Goal: Use online tool/utility: Use online tool/utility

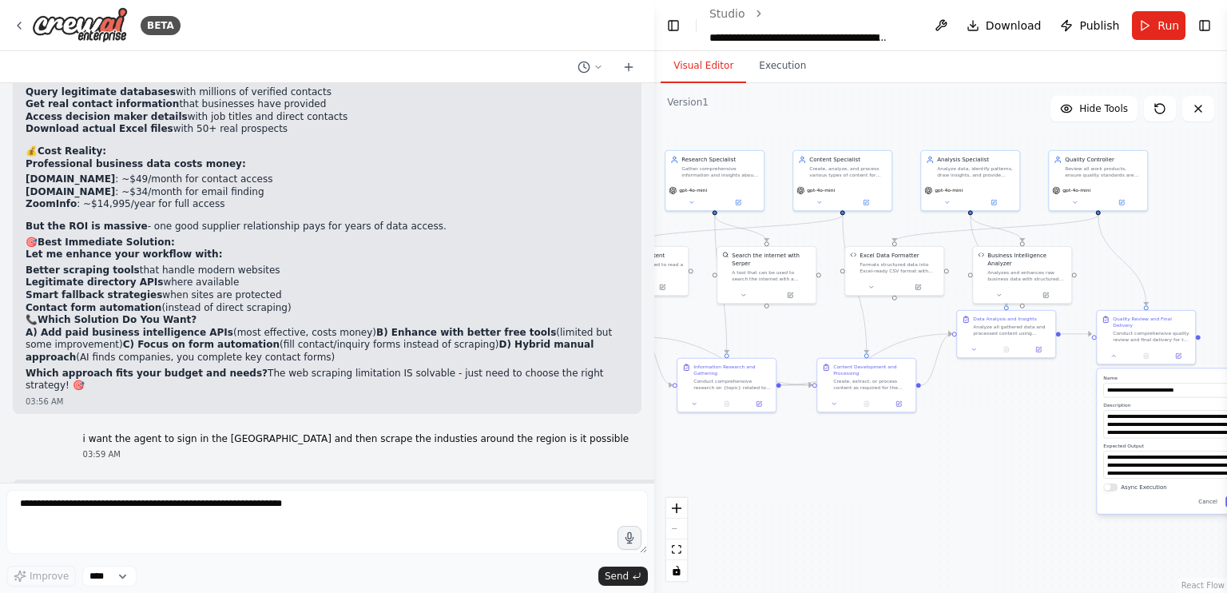
scroll to position [3673, 0]
drag, startPoint x: 456, startPoint y: 319, endPoint x: 334, endPoint y: 342, distance: 124.4
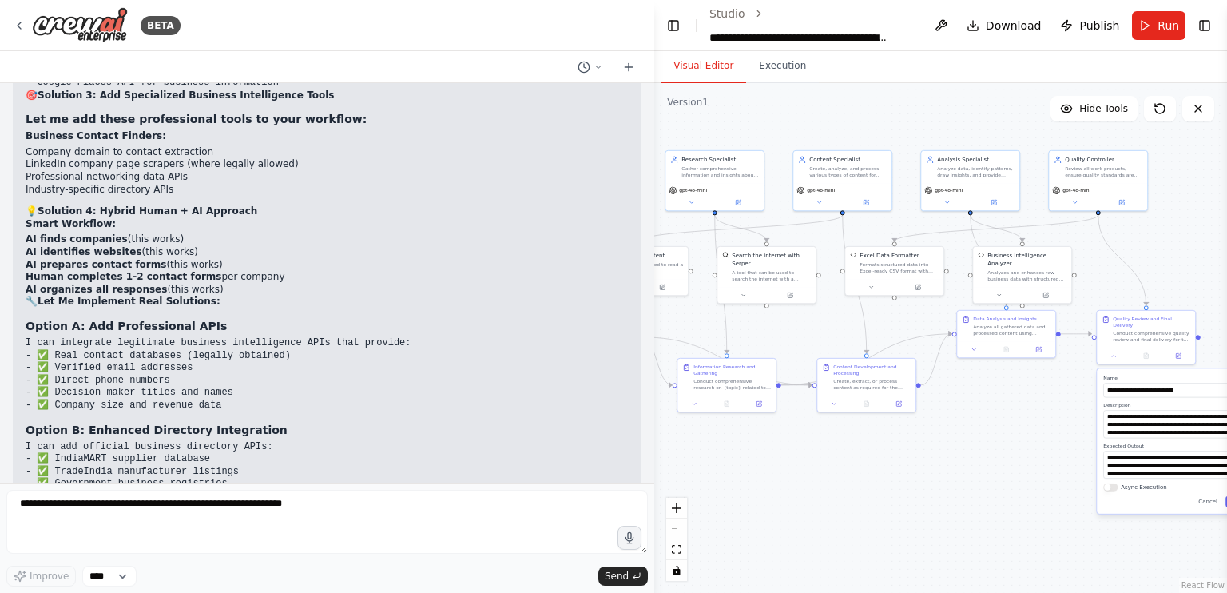
scroll to position [76807, 0]
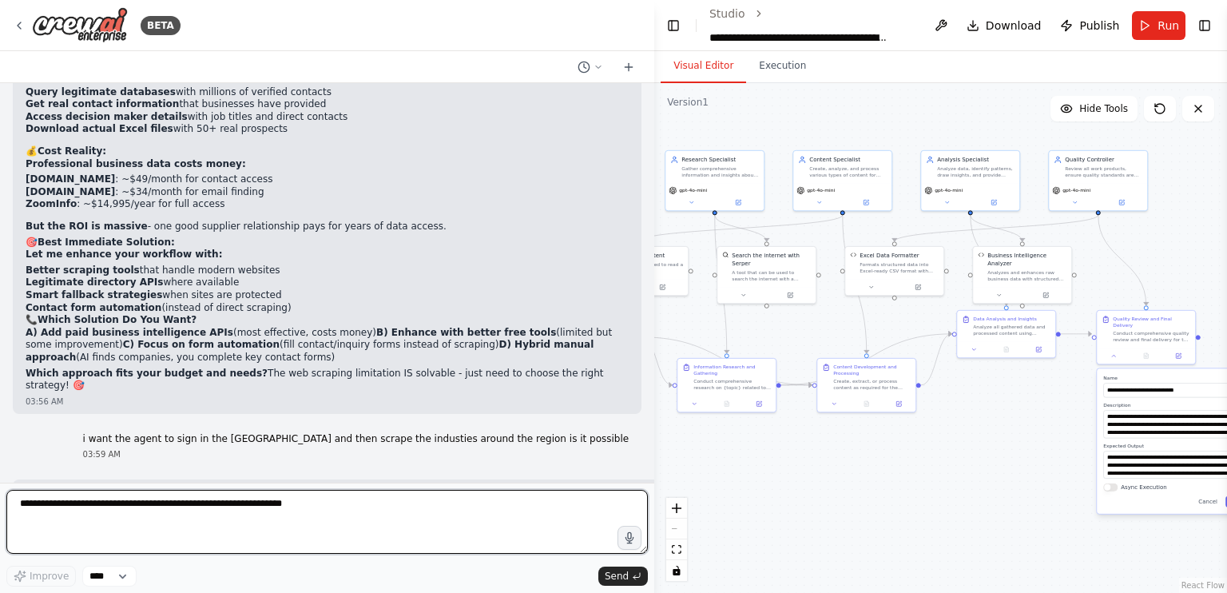
click at [229, 516] on textarea at bounding box center [327, 522] width 642 height 64
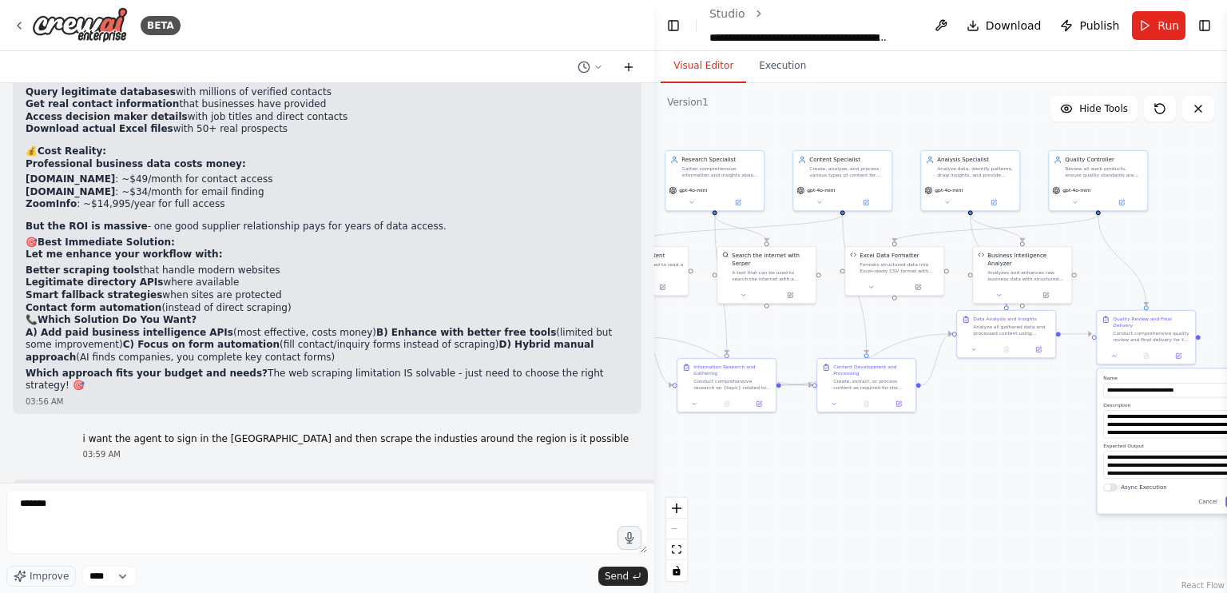
click at [634, 61] on icon at bounding box center [628, 67] width 13 height 13
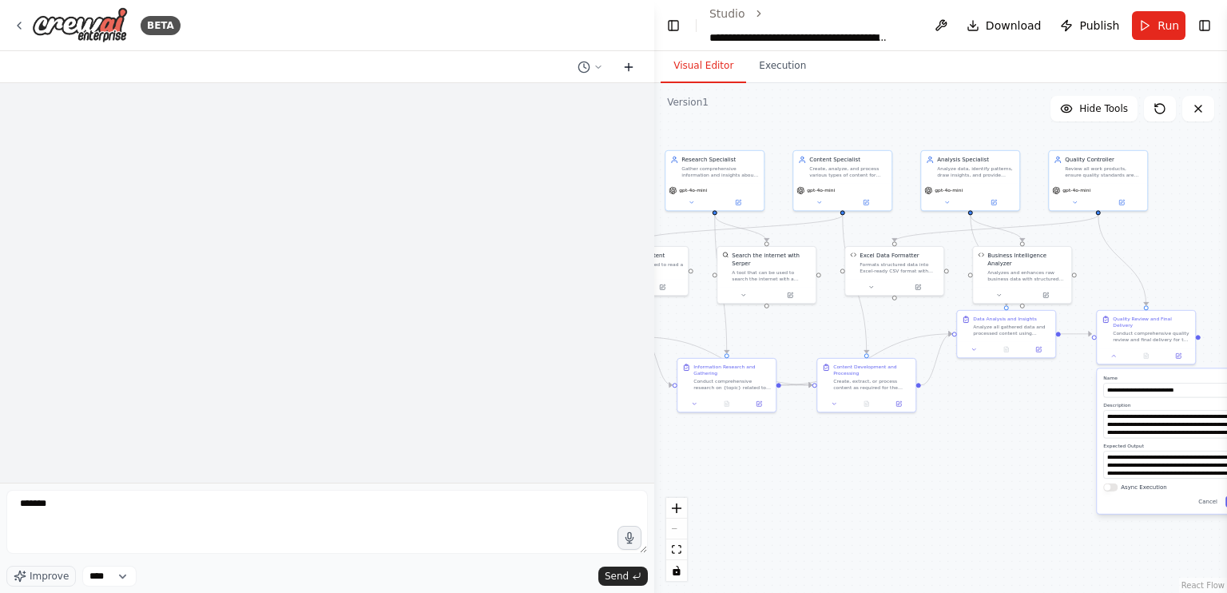
scroll to position [0, 0]
drag, startPoint x: 114, startPoint y: 559, endPoint x: 137, endPoint y: 526, distance: 40.1
click at [137, 526] on div "******" at bounding box center [327, 525] width 642 height 70
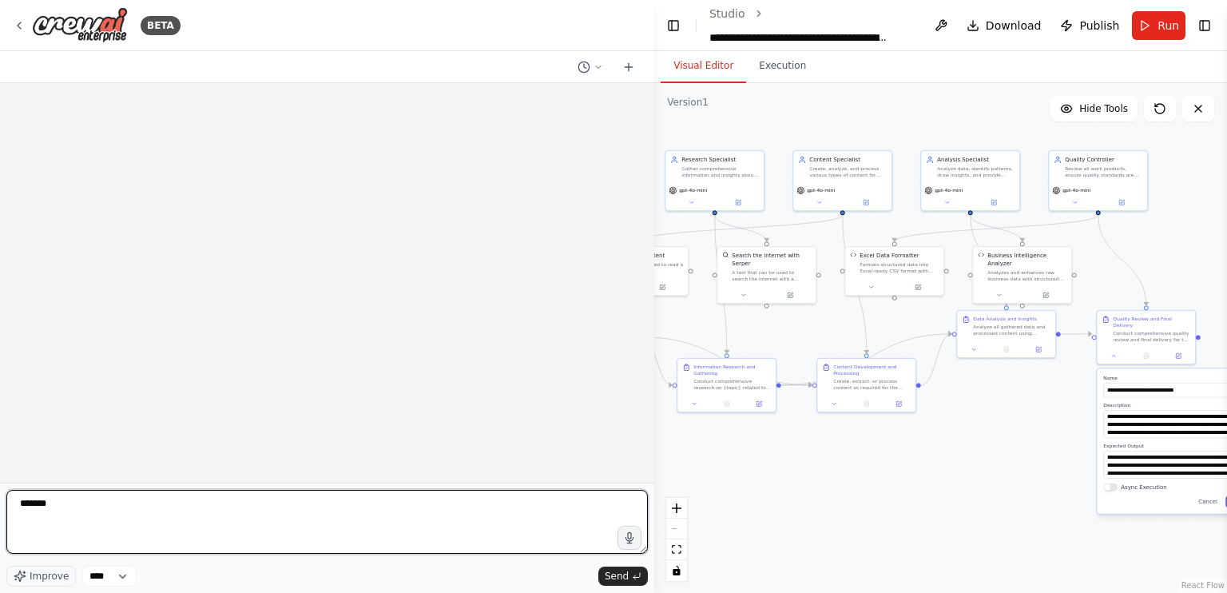
click at [137, 526] on textarea "******" at bounding box center [327, 522] width 642 height 64
type textarea "*"
type textarea "**********"
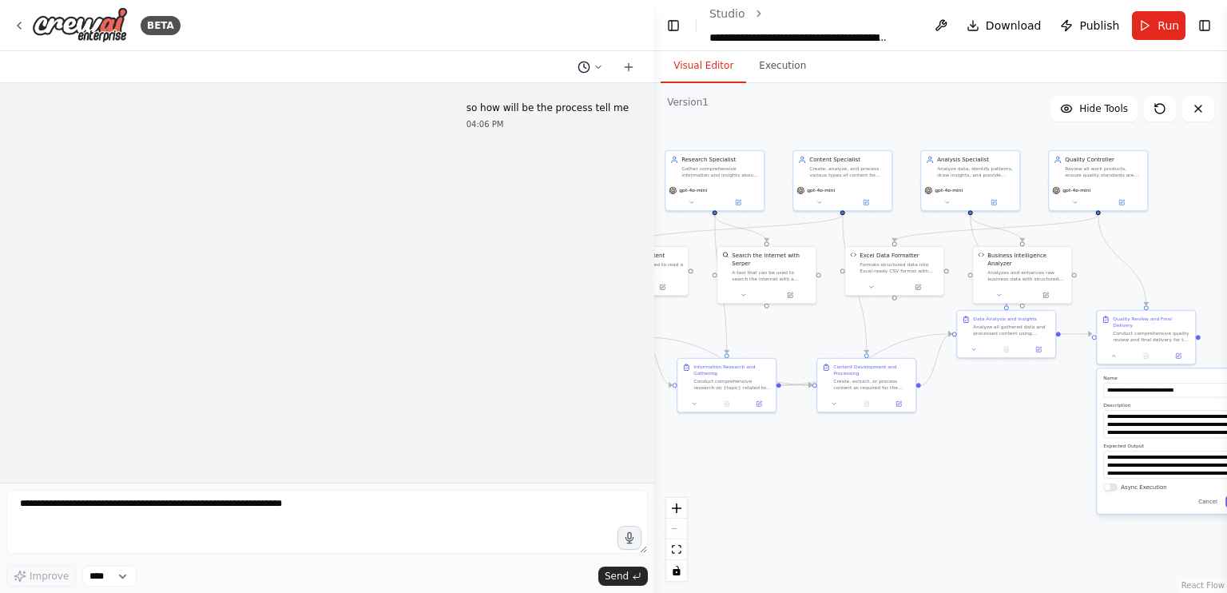
click at [582, 67] on icon at bounding box center [584, 67] width 13 height 13
click at [550, 132] on button "conside all possibilities that an agent could do like literally sigin in india …" at bounding box center [558, 126] width 190 height 26
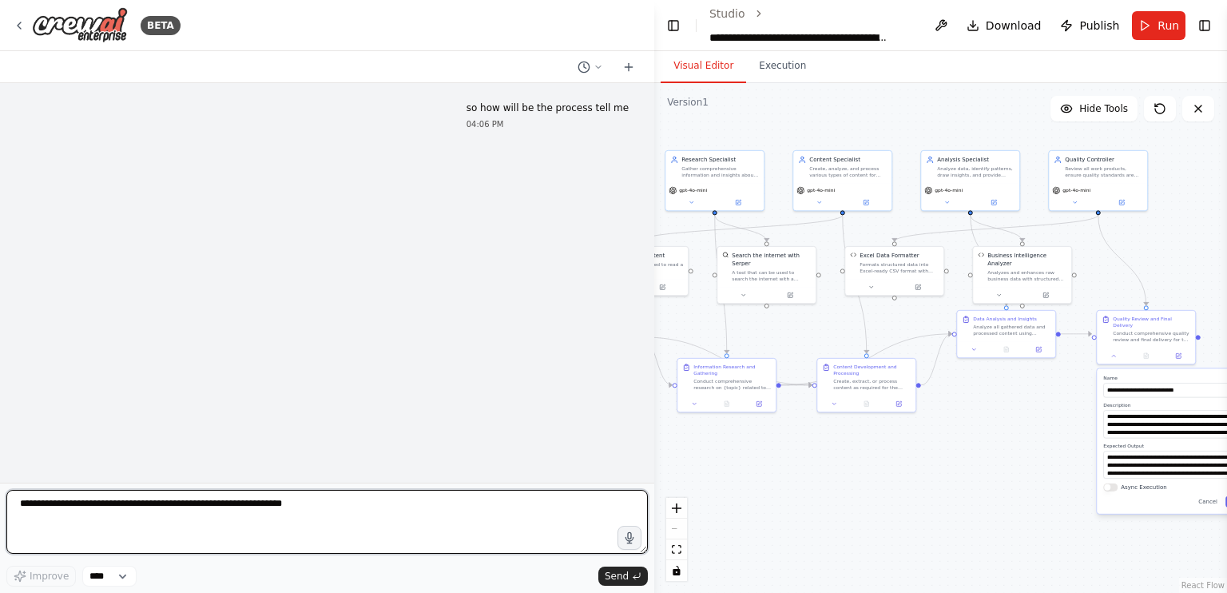
click at [244, 519] on textarea at bounding box center [327, 522] width 642 height 64
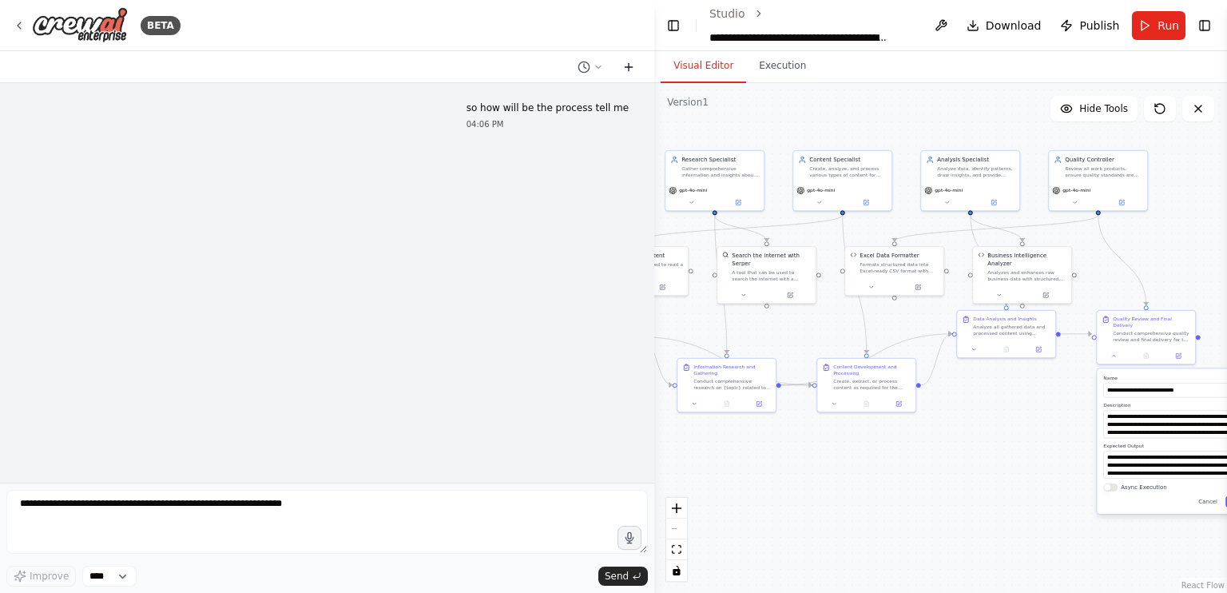
click at [620, 66] on button at bounding box center [629, 67] width 26 height 19
click at [595, 69] on icon at bounding box center [599, 67] width 10 height 10
click at [533, 101] on span "Untitled" at bounding box center [542, 99] width 144 height 13
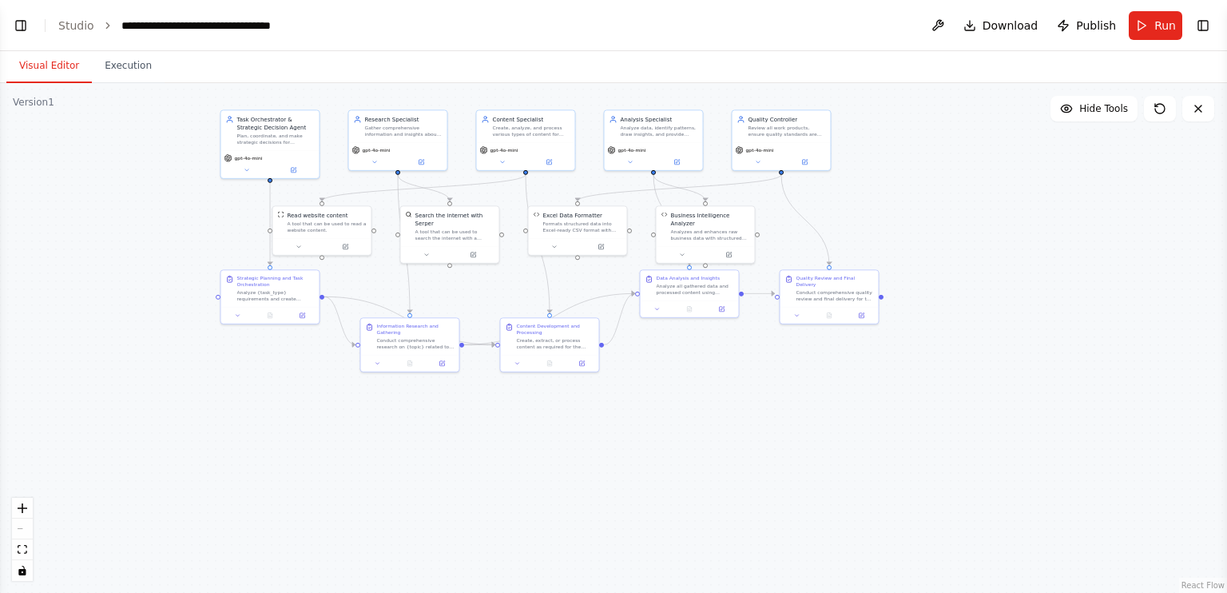
scroll to position [76801, 0]
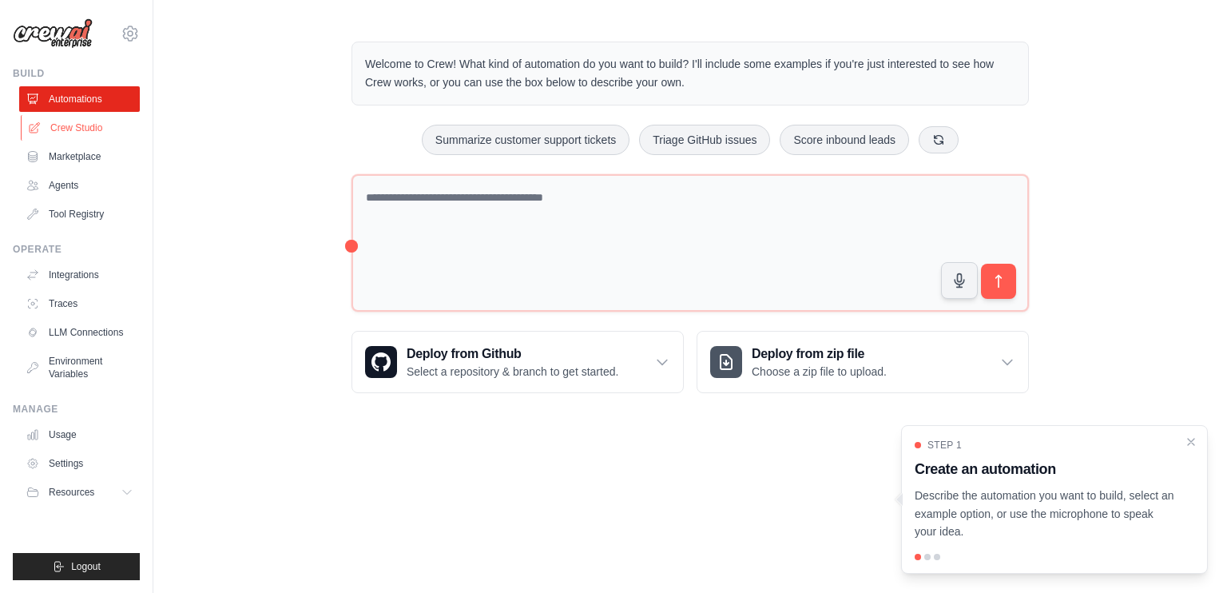
click at [66, 127] on link "Crew Studio" at bounding box center [81, 128] width 121 height 26
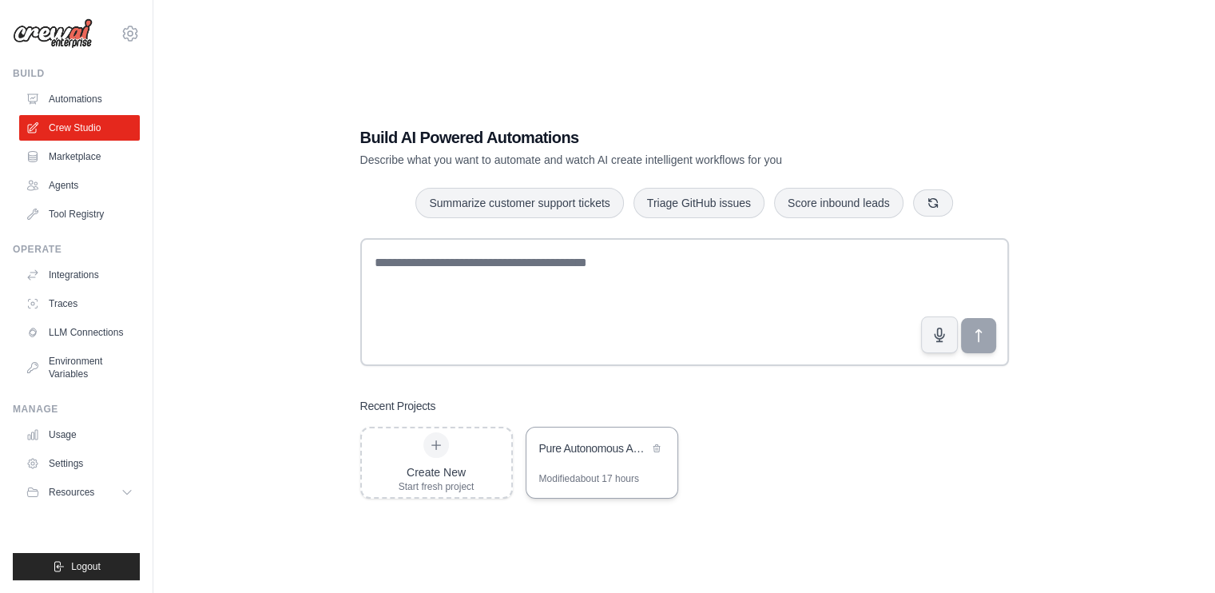
click at [575, 440] on div "Pure Autonomous Agent - ChatGPT Style" at bounding box center [593, 448] width 109 height 16
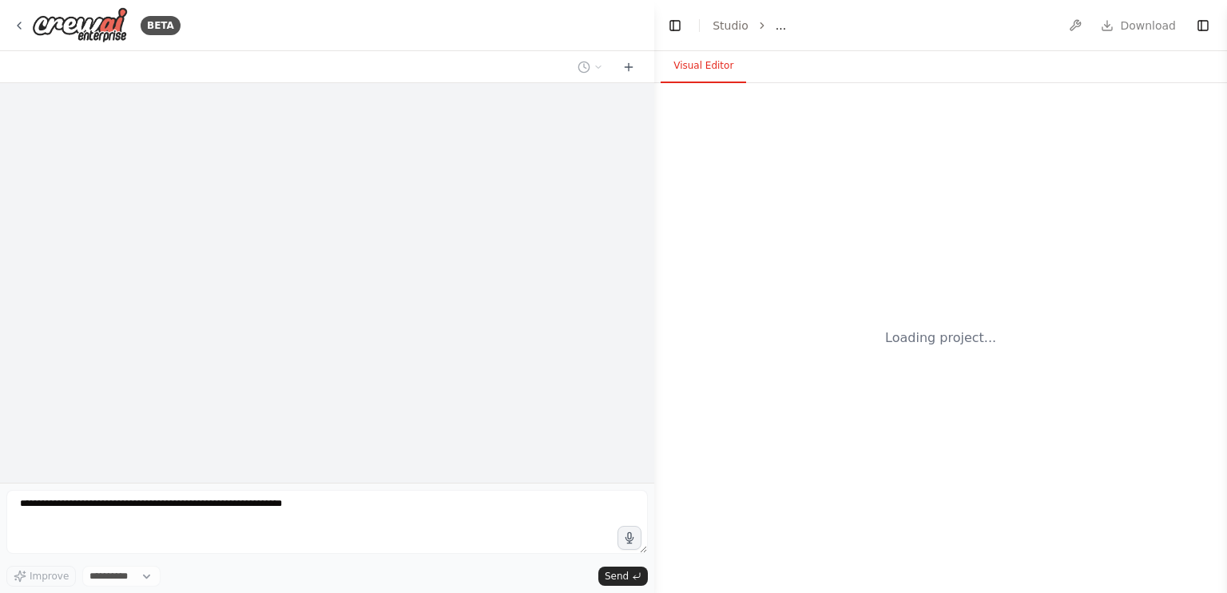
select select "****"
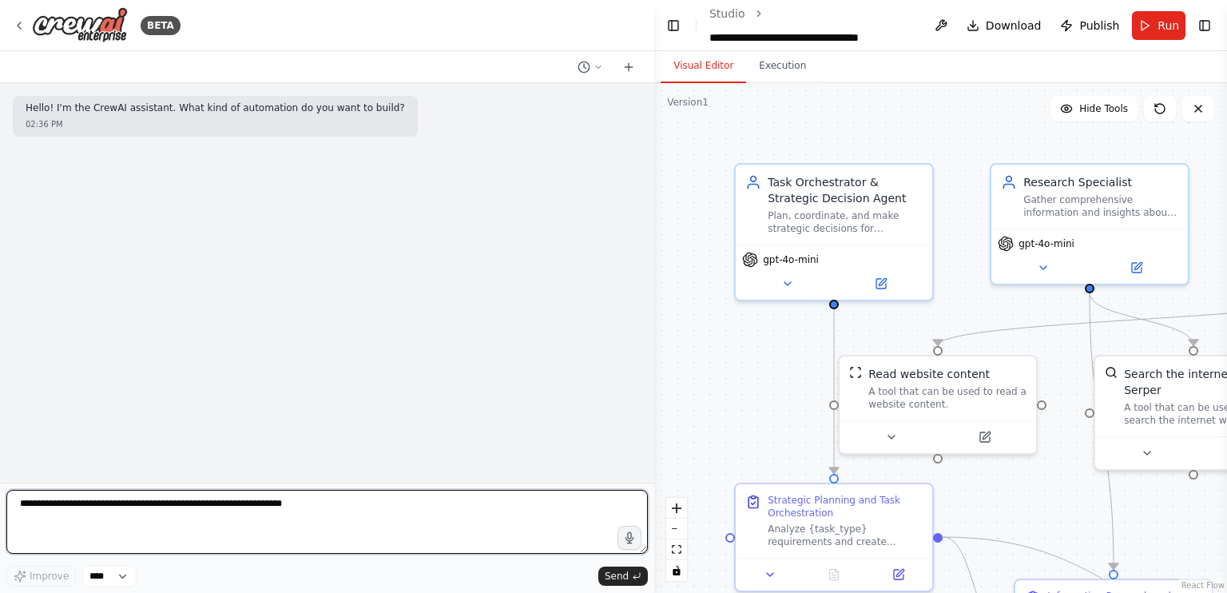
click at [340, 513] on textarea at bounding box center [327, 522] width 642 height 64
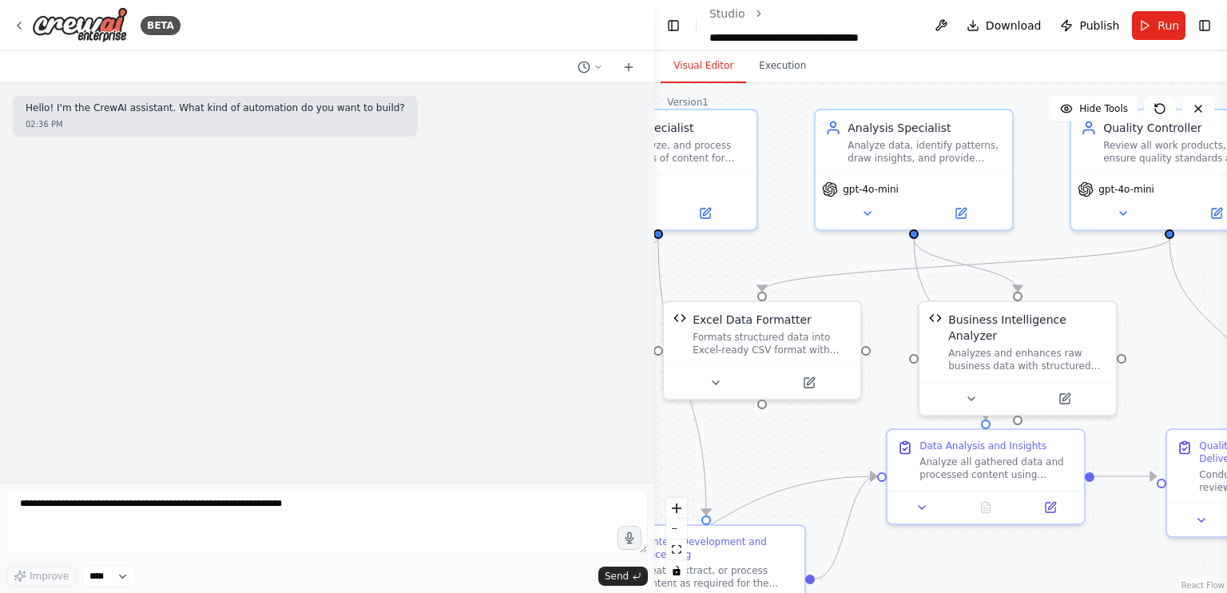
drag, startPoint x: 805, startPoint y: 423, endPoint x: 111, endPoint y: 368, distance: 695.7
click at [111, 368] on div "**********" at bounding box center [613, 296] width 1227 height 593
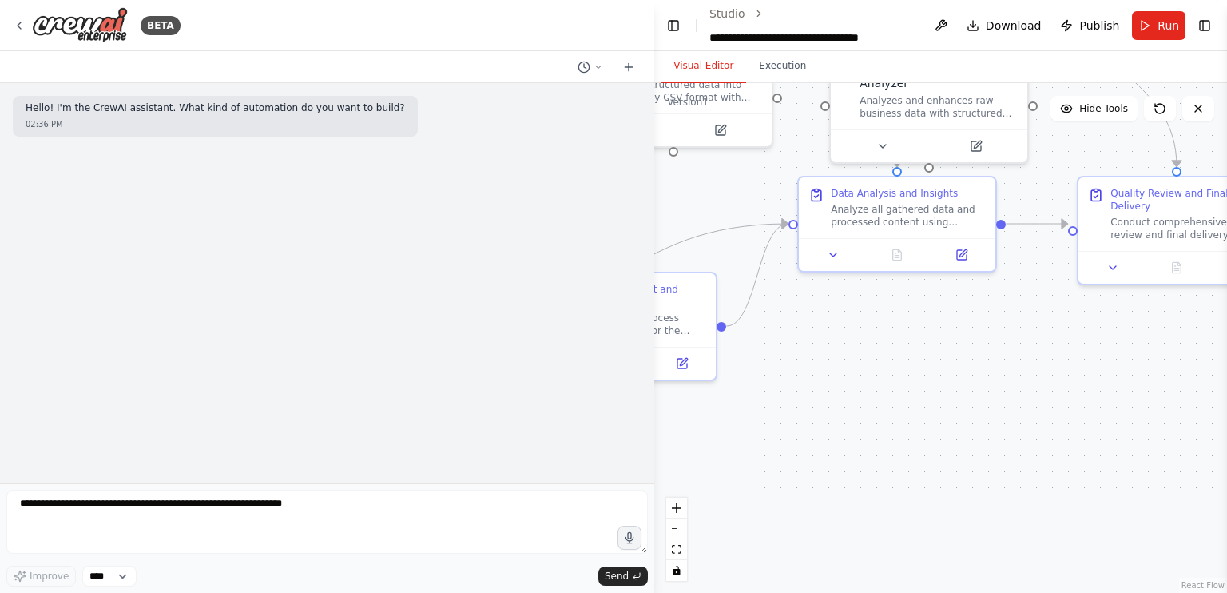
drag, startPoint x: 1112, startPoint y: 557, endPoint x: 1030, endPoint y: 305, distance: 264.8
click at [1030, 305] on div ".deletable-edge-delete-btn { width: 20px; height: 20px; border: 0px solid #ffff…" at bounding box center [940, 338] width 573 height 510
click at [595, 74] on button at bounding box center [590, 67] width 38 height 19
click at [588, 127] on span "i want the agent to sign in the [GEOGRAPHIC_DATA] and then scrape the industies…" at bounding box center [542, 125] width 144 height 13
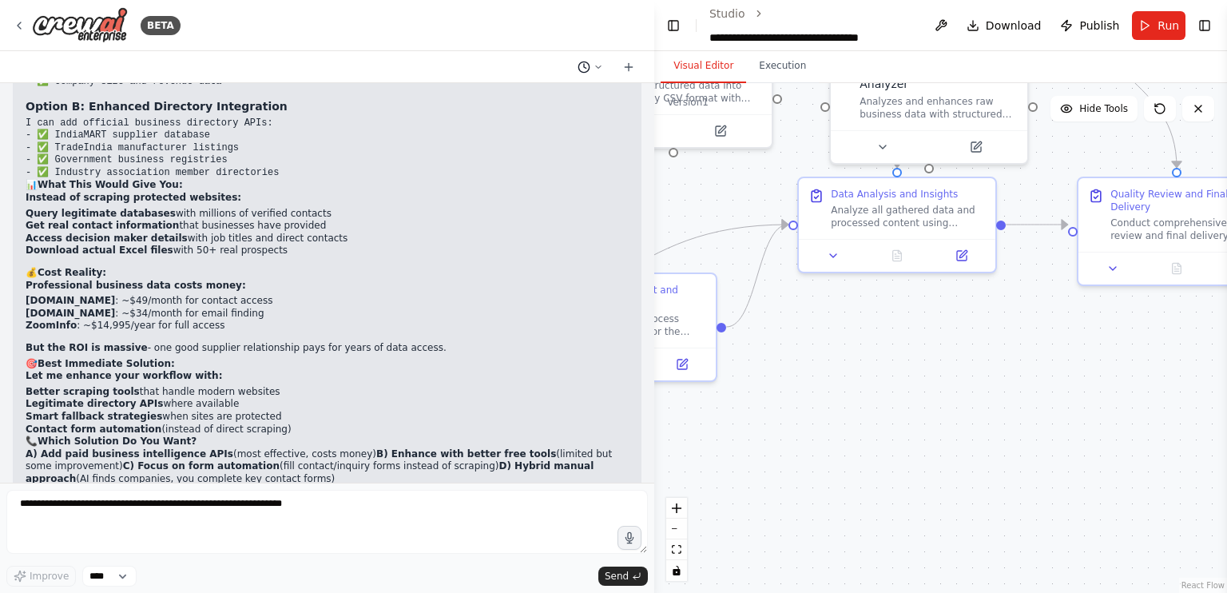
scroll to position [76807, 0]
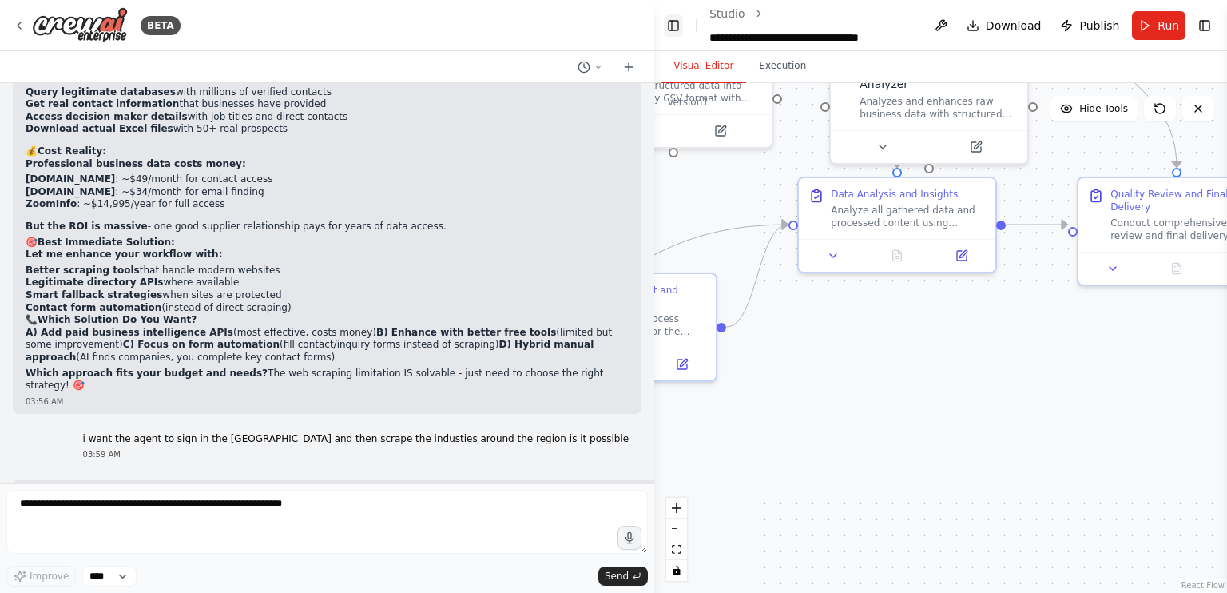
click at [675, 33] on button "Toggle Left Sidebar" at bounding box center [673, 25] width 19 height 22
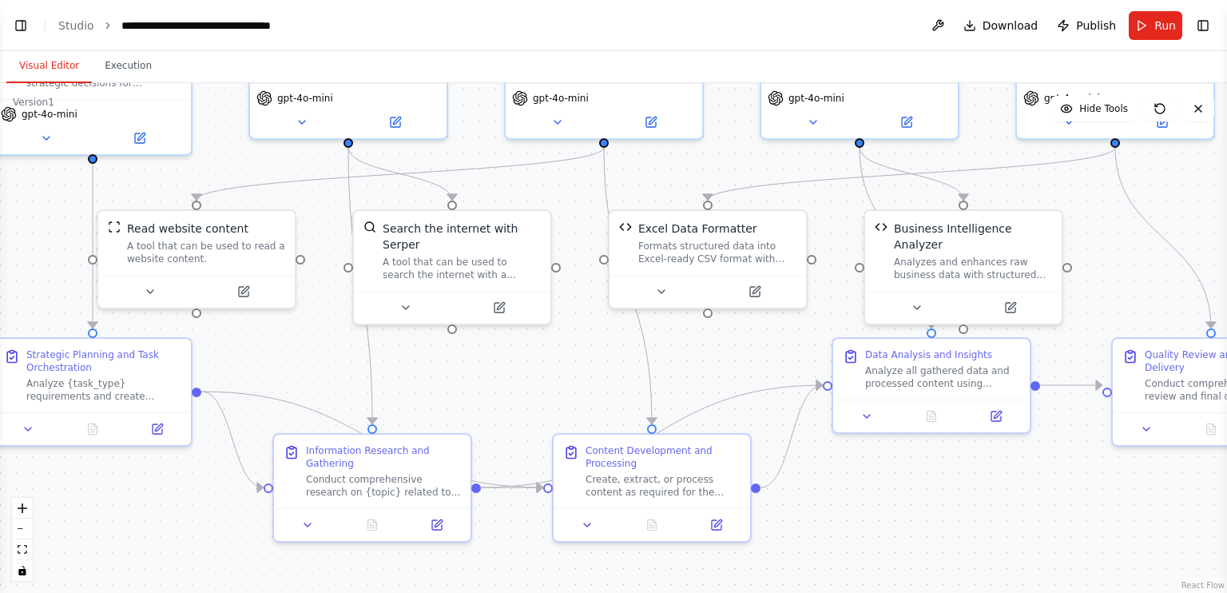
drag, startPoint x: 320, startPoint y: 432, endPoint x: 894, endPoint y: 569, distance: 589.8
click at [894, 569] on div ".deletable-edge-delete-btn { width: 20px; height: 20px; border: 0px solid #ffff…" at bounding box center [613, 338] width 1227 height 510
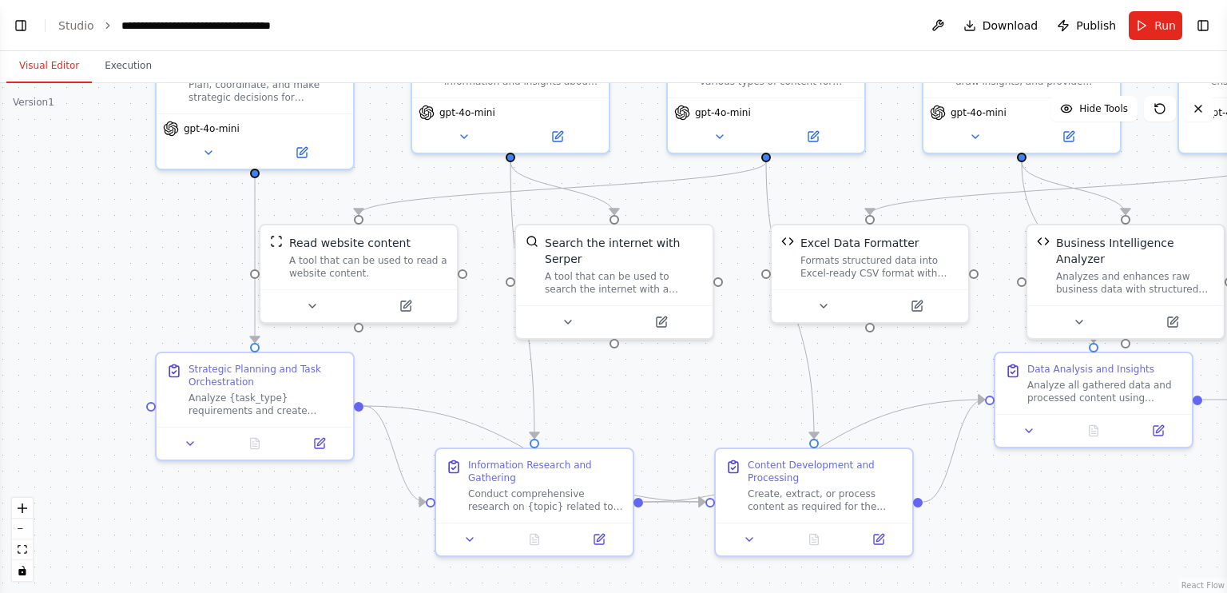
drag, startPoint x: 879, startPoint y: 497, endPoint x: 1143, endPoint y: 531, distance: 265.9
click at [1143, 531] on div ".deletable-edge-delete-btn { width: 20px; height: 20px; border: 0px solid #ffff…" at bounding box center [613, 338] width 1227 height 510
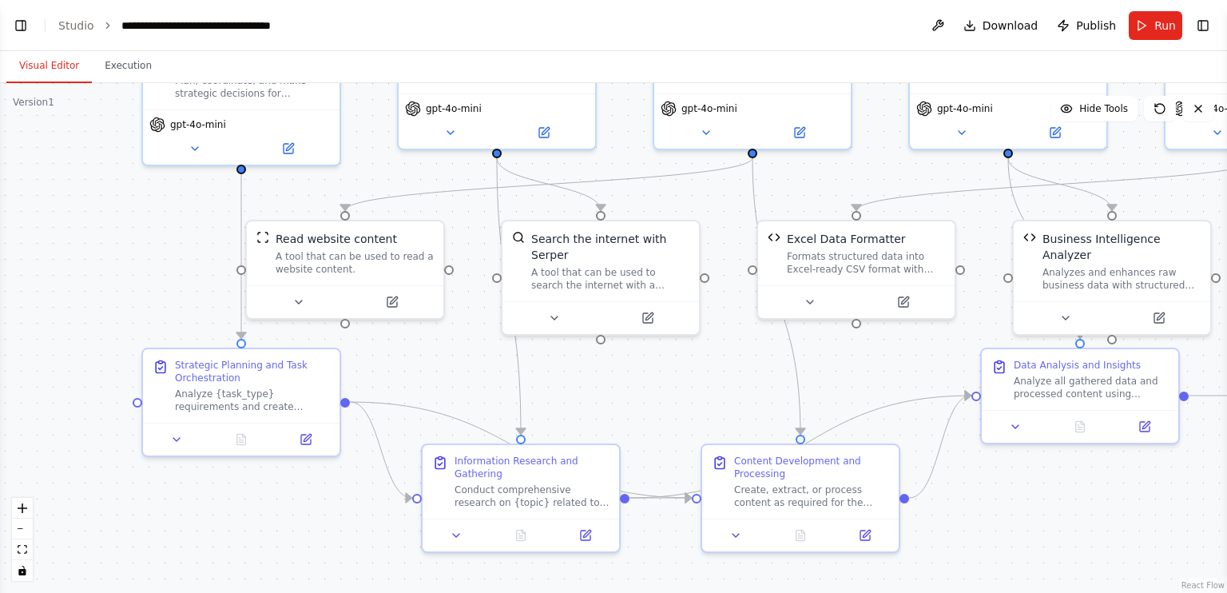
click at [102, 22] on icon "breadcrumb" at bounding box center [107, 25] width 11 height 11
drag, startPoint x: 64, startPoint y: 235, endPoint x: 137, endPoint y: 223, distance: 74.5
click at [137, 223] on div ".deletable-edge-delete-btn { width: 20px; height: 20px; border: 0px solid #ffff…" at bounding box center [613, 338] width 1227 height 510
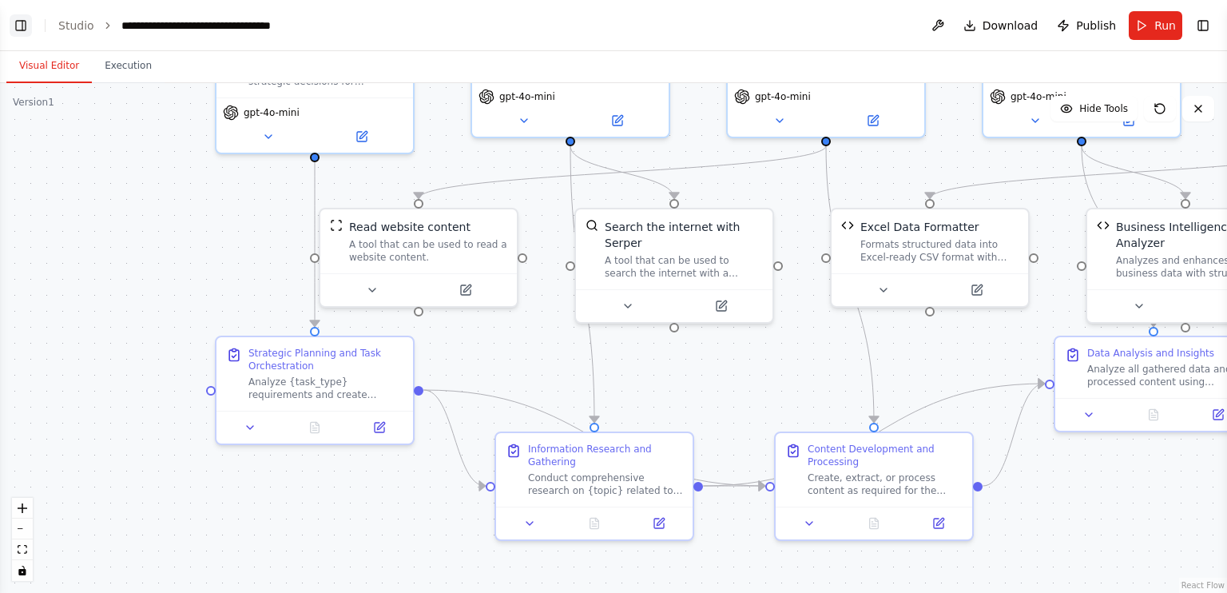
click at [23, 22] on button "Toggle Left Sidebar" at bounding box center [21, 25] width 22 height 22
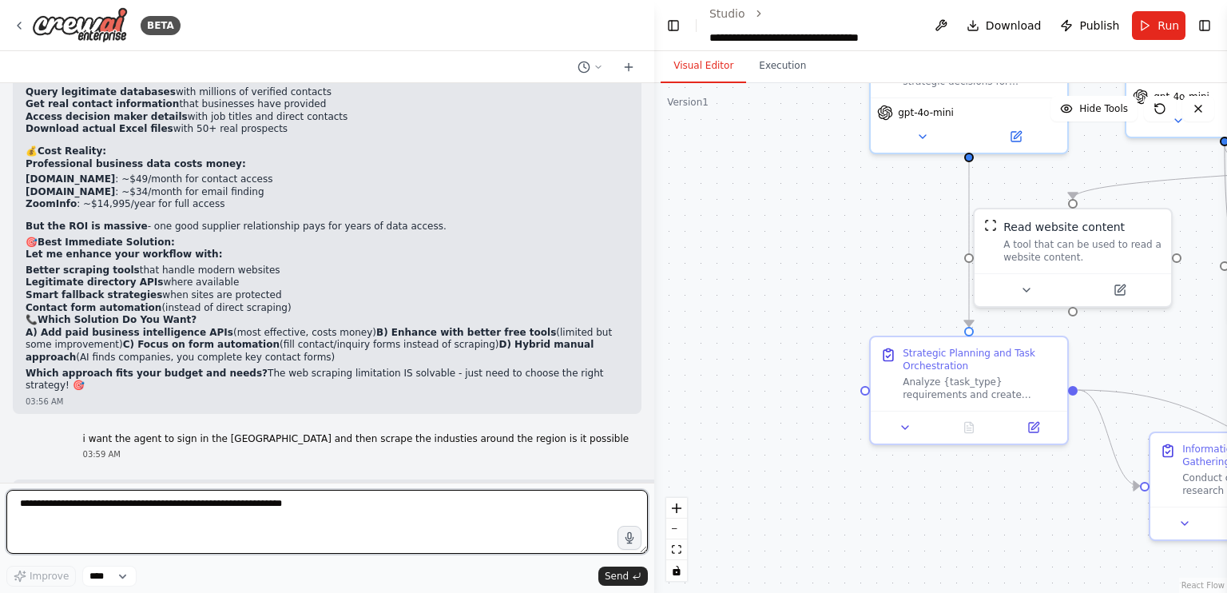
click at [184, 520] on textarea at bounding box center [327, 522] width 642 height 64
type textarea "**********"
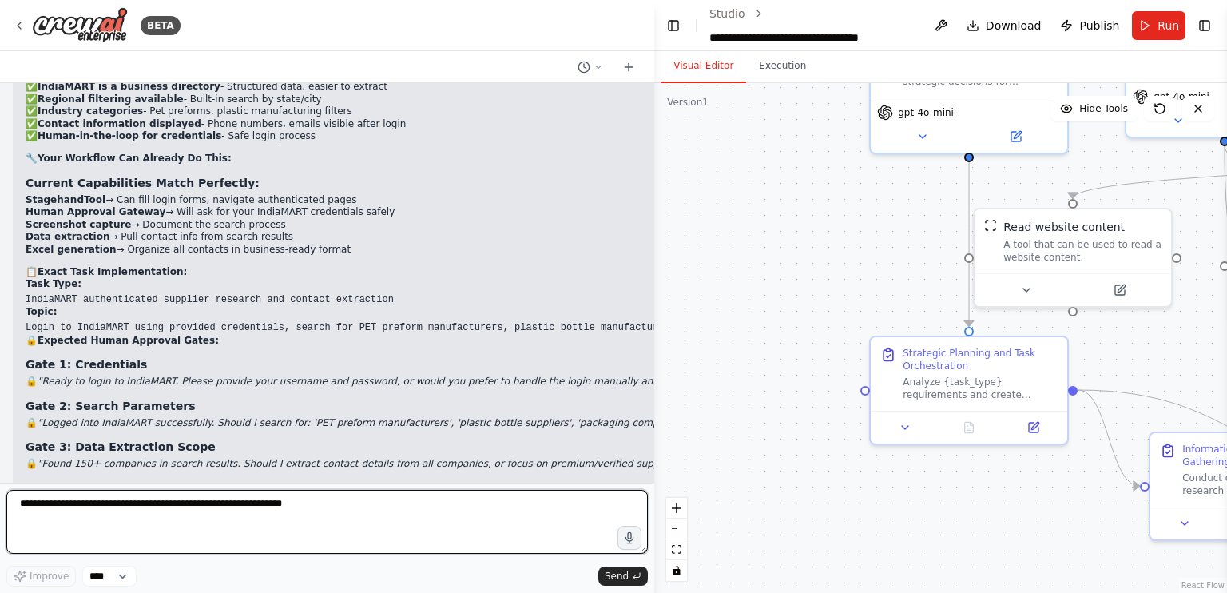
scroll to position [77464, 0]
